Goal: Find specific fact: Locate a discrete piece of known information

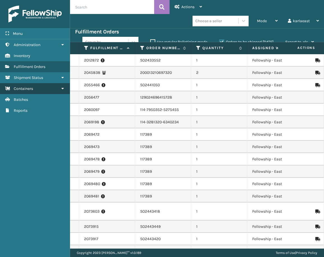
click at [31, 89] on span "Containers" at bounding box center [23, 88] width 19 height 5
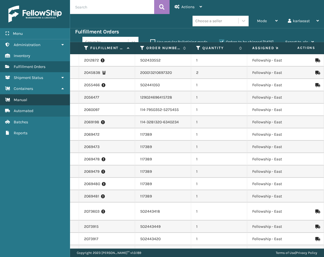
click at [33, 98] on link "Manual" at bounding box center [35, 99] width 70 height 11
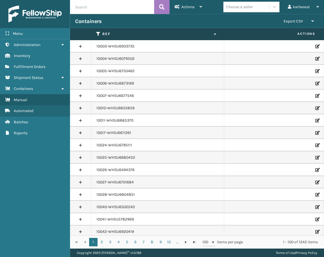
paste input "PO50140"
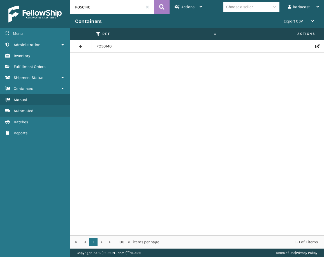
click at [92, 41] on td "PO50140" at bounding box center [157, 46] width 133 height 12
click at [82, 44] on link at bounding box center [80, 46] width 21 height 9
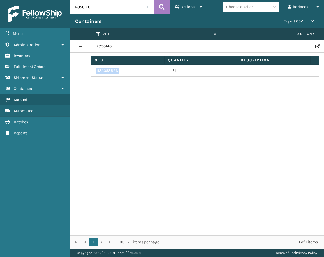
drag, startPoint x: 121, startPoint y: 70, endPoint x: 95, endPoint y: 69, distance: 25.6
click at [95, 69] on td "113A058BRN" at bounding box center [129, 71] width 76 height 12
copy td "113A058BRN"
drag, startPoint x: 93, startPoint y: 8, endPoint x: 65, endPoint y: 8, distance: 27.8
click at [65, 0] on div "Menu Administration Inventory Fulfillment Orders Shipment Status Containers Man…" at bounding box center [162, 0] width 324 height 0
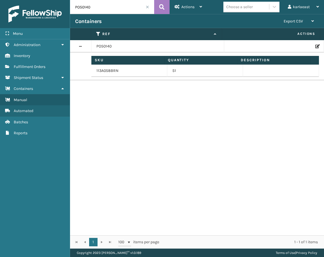
paste input "453"
type input "PO50453"
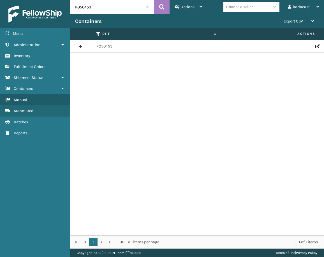
click at [84, 45] on link at bounding box center [80, 46] width 21 height 9
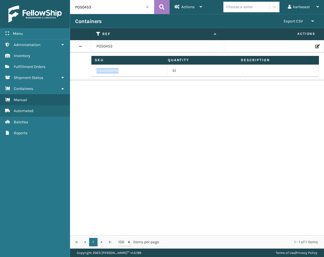
drag, startPoint x: 120, startPoint y: 71, endPoint x: 95, endPoint y: 71, distance: 25.5
click at [95, 71] on td "113A058BRN" at bounding box center [129, 71] width 76 height 12
copy td "113A058BRN"
